Goal: Task Accomplishment & Management: Use online tool/utility

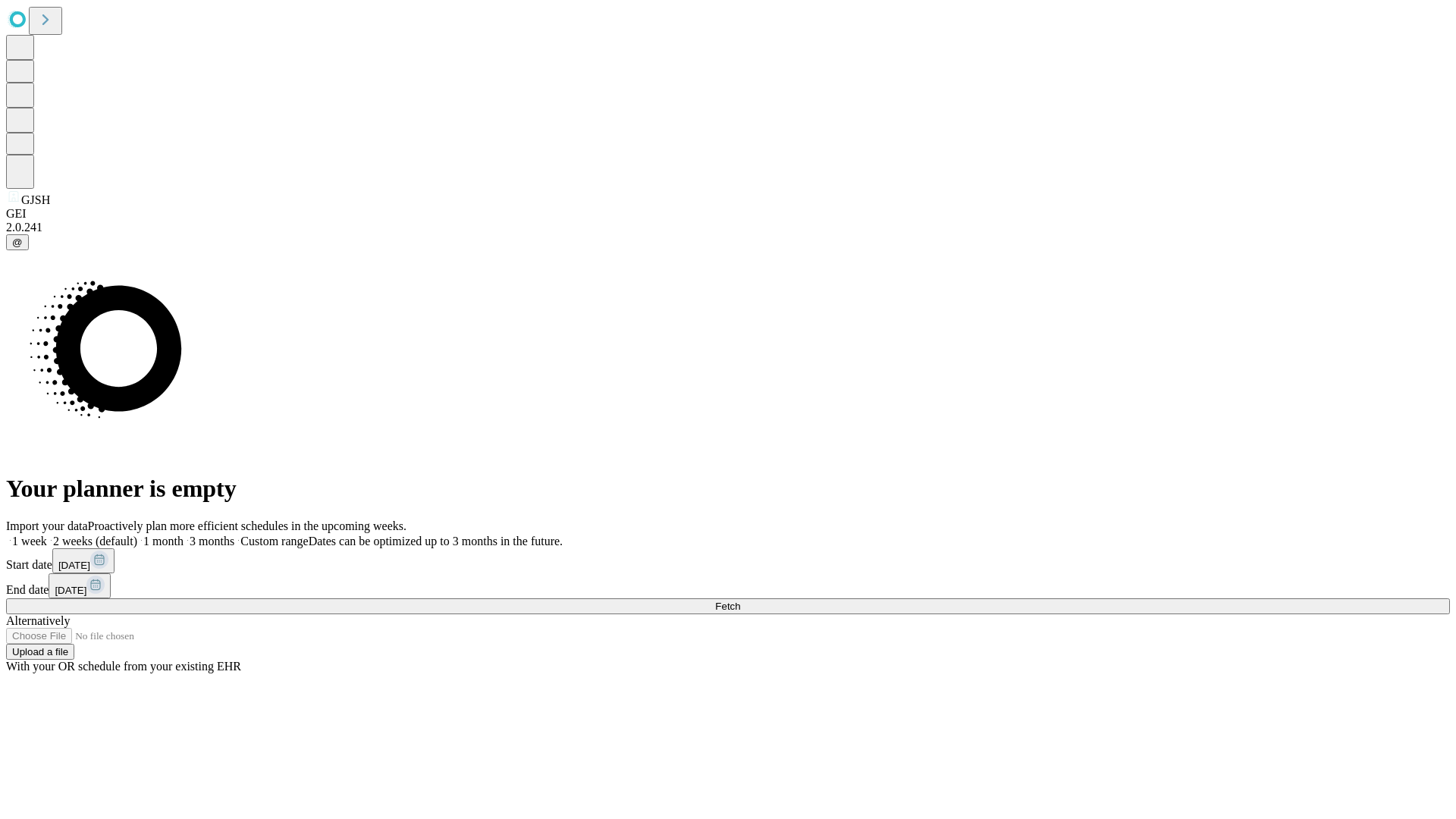
click at [1175, 599] on button "Fetch" at bounding box center [728, 607] width 1443 height 16
